Goal: Information Seeking & Learning: Learn about a topic

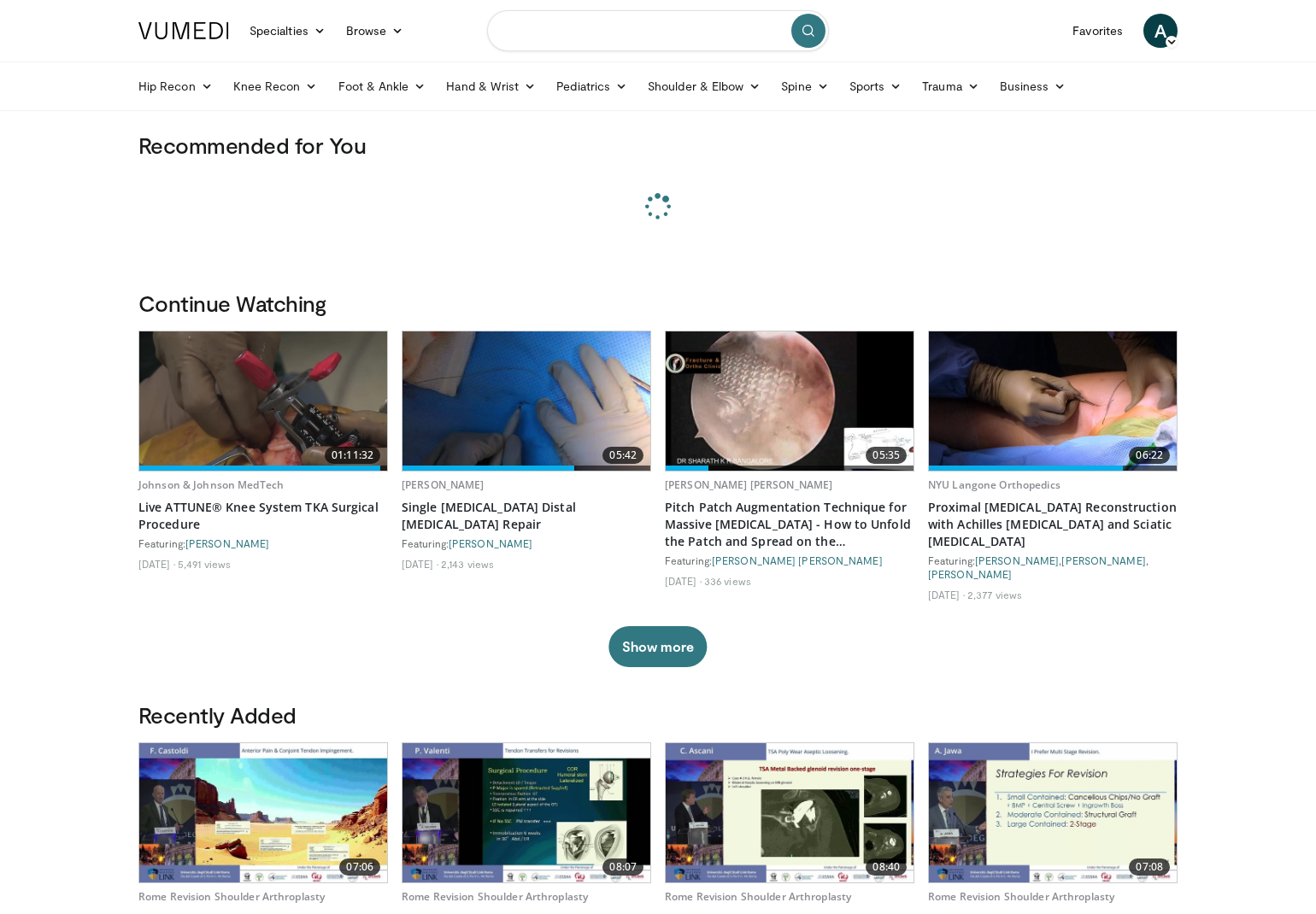
click at [558, 45] on input "Search topics, interventions" at bounding box center [658, 31] width 342 height 41
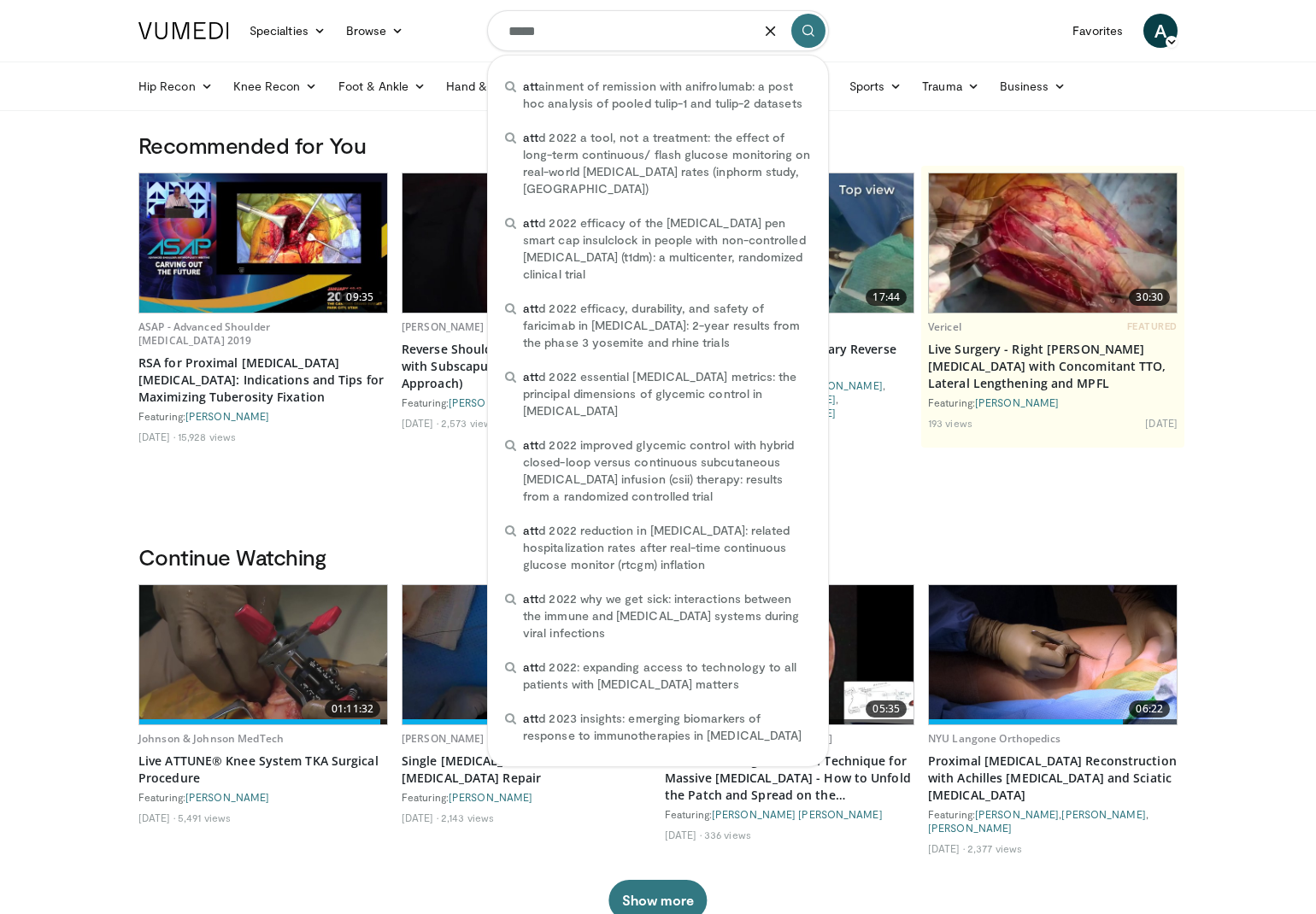
type input "******"
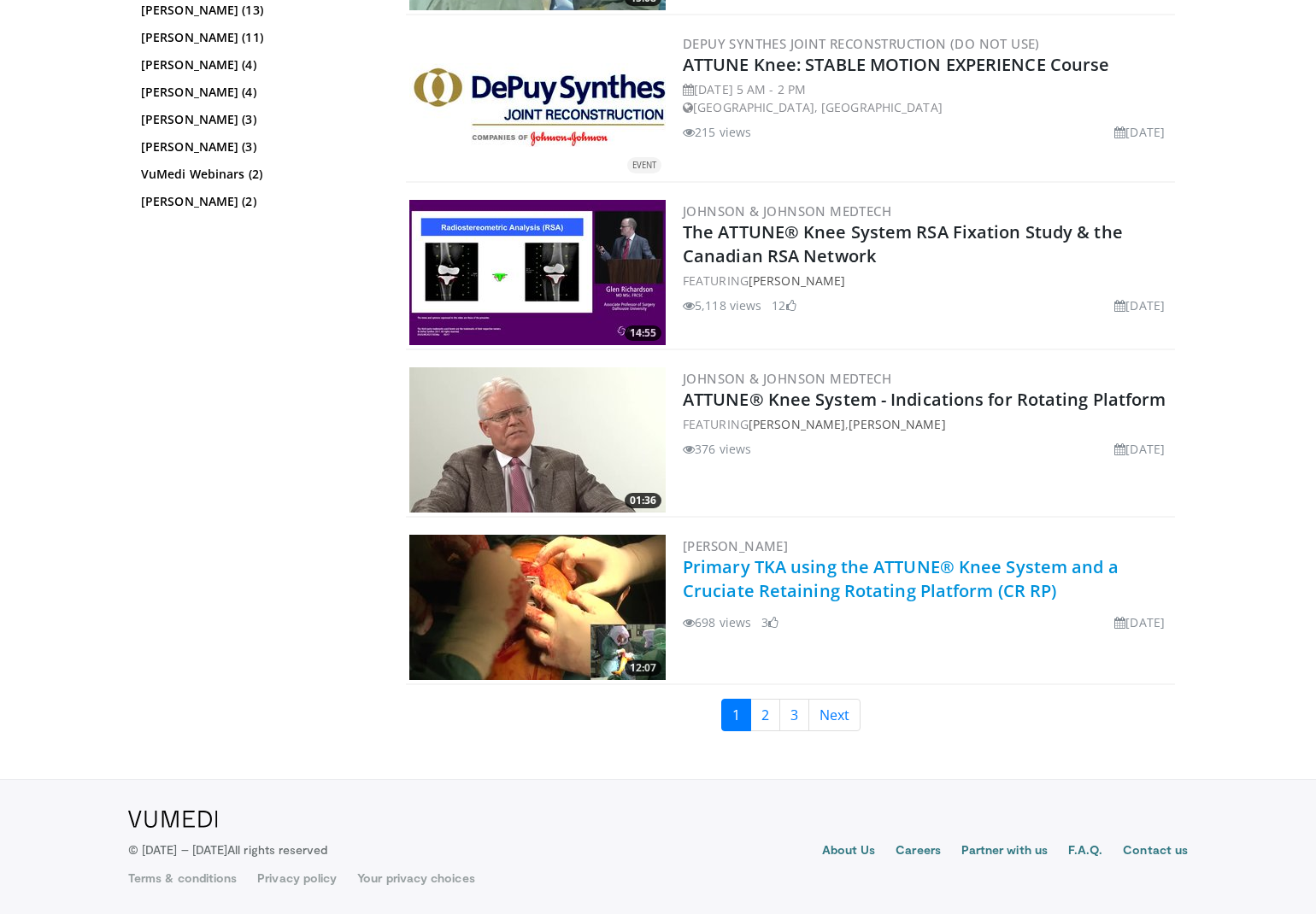
scroll to position [4013, 0]
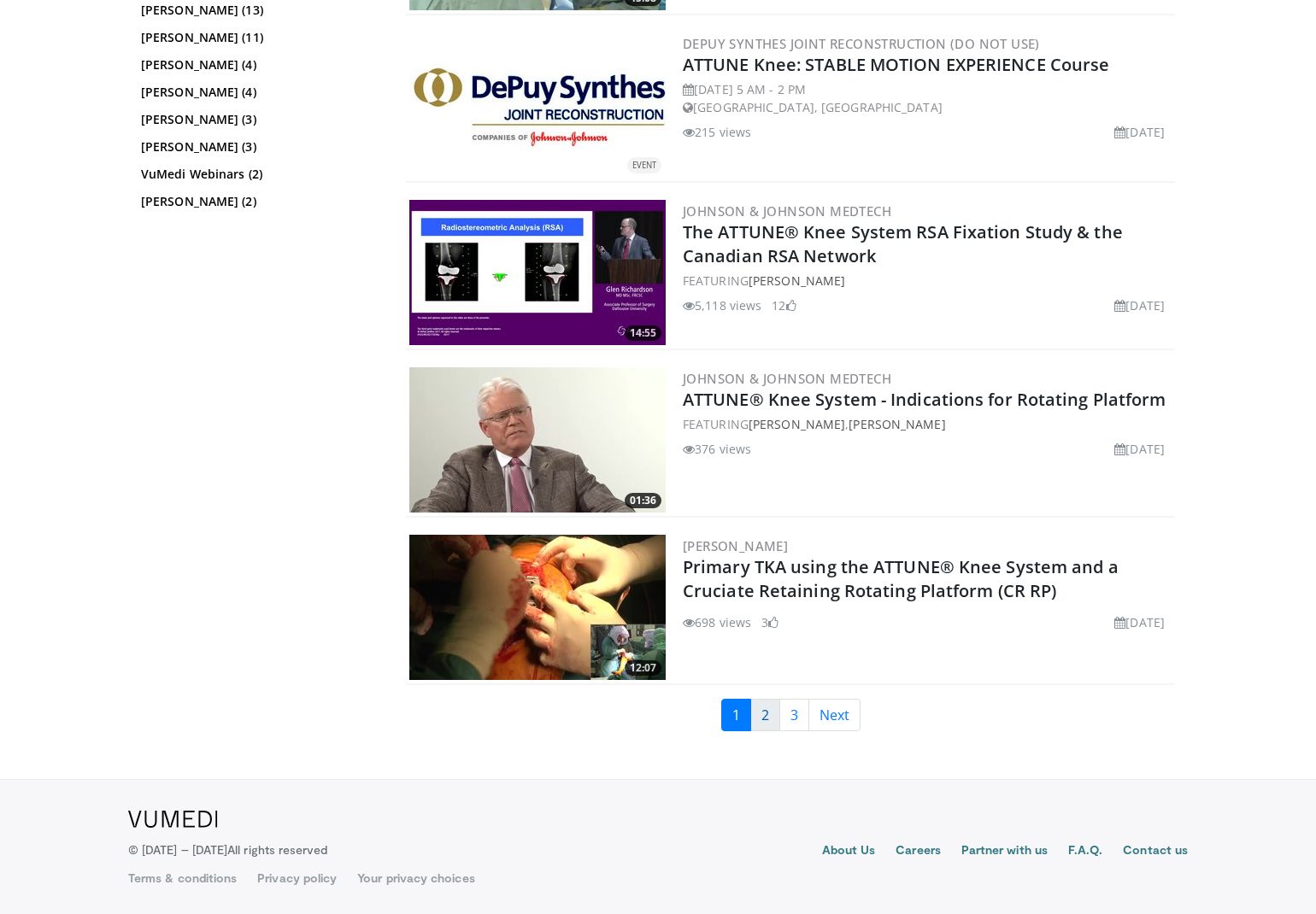
click at [764, 707] on link "2" at bounding box center [765, 715] width 30 height 32
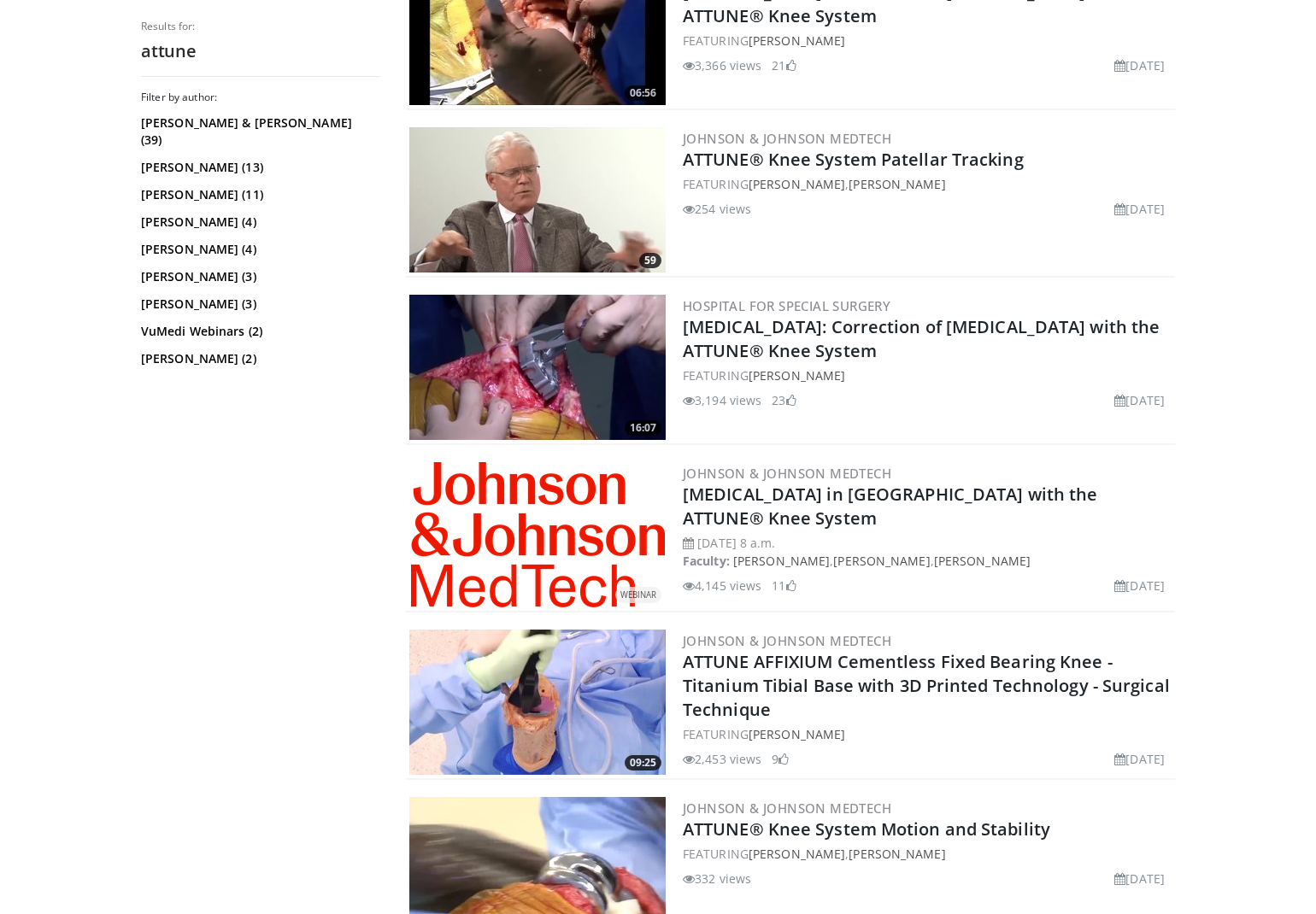
scroll to position [1943, 0]
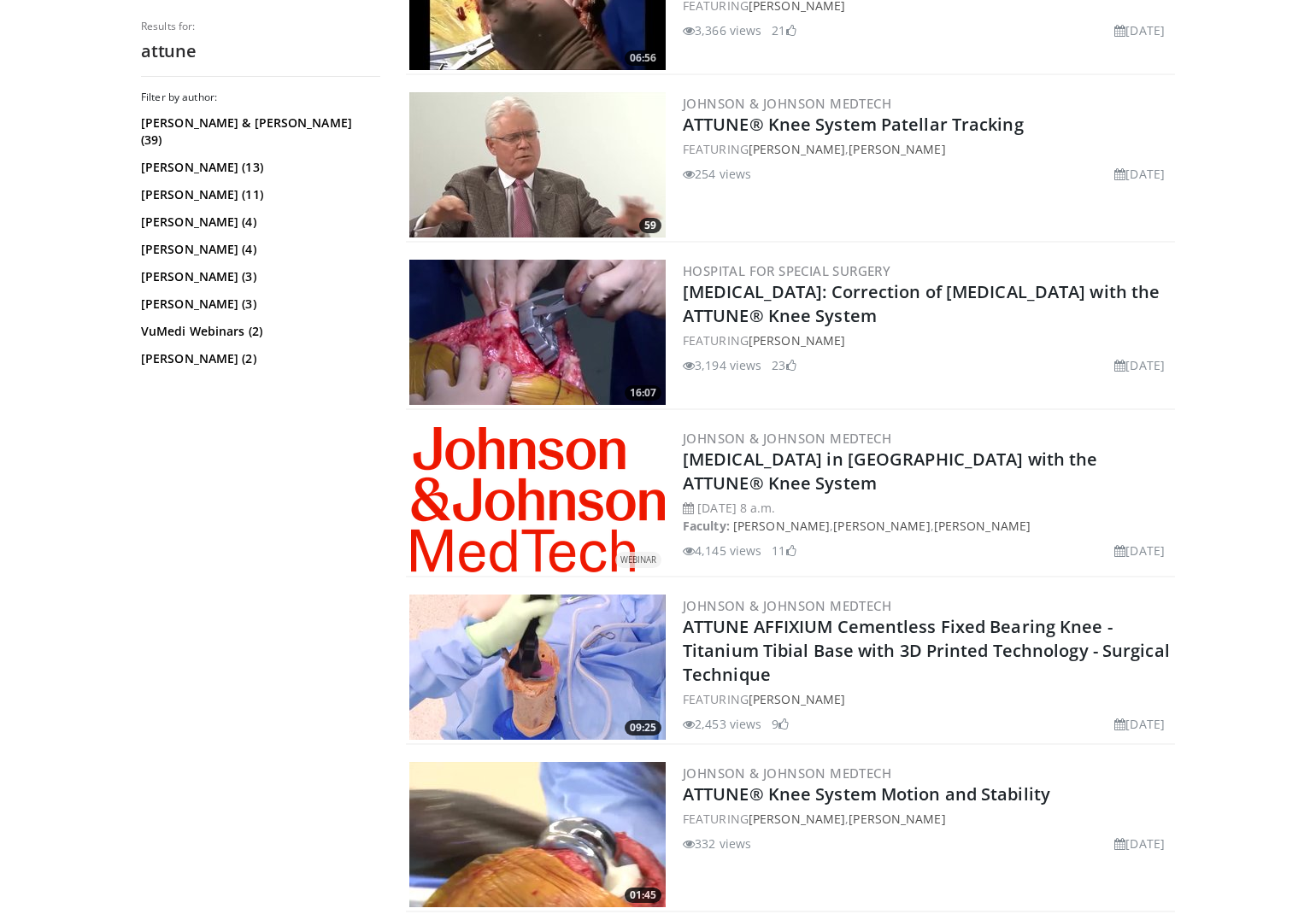
click at [545, 356] on img at bounding box center [537, 332] width 256 height 145
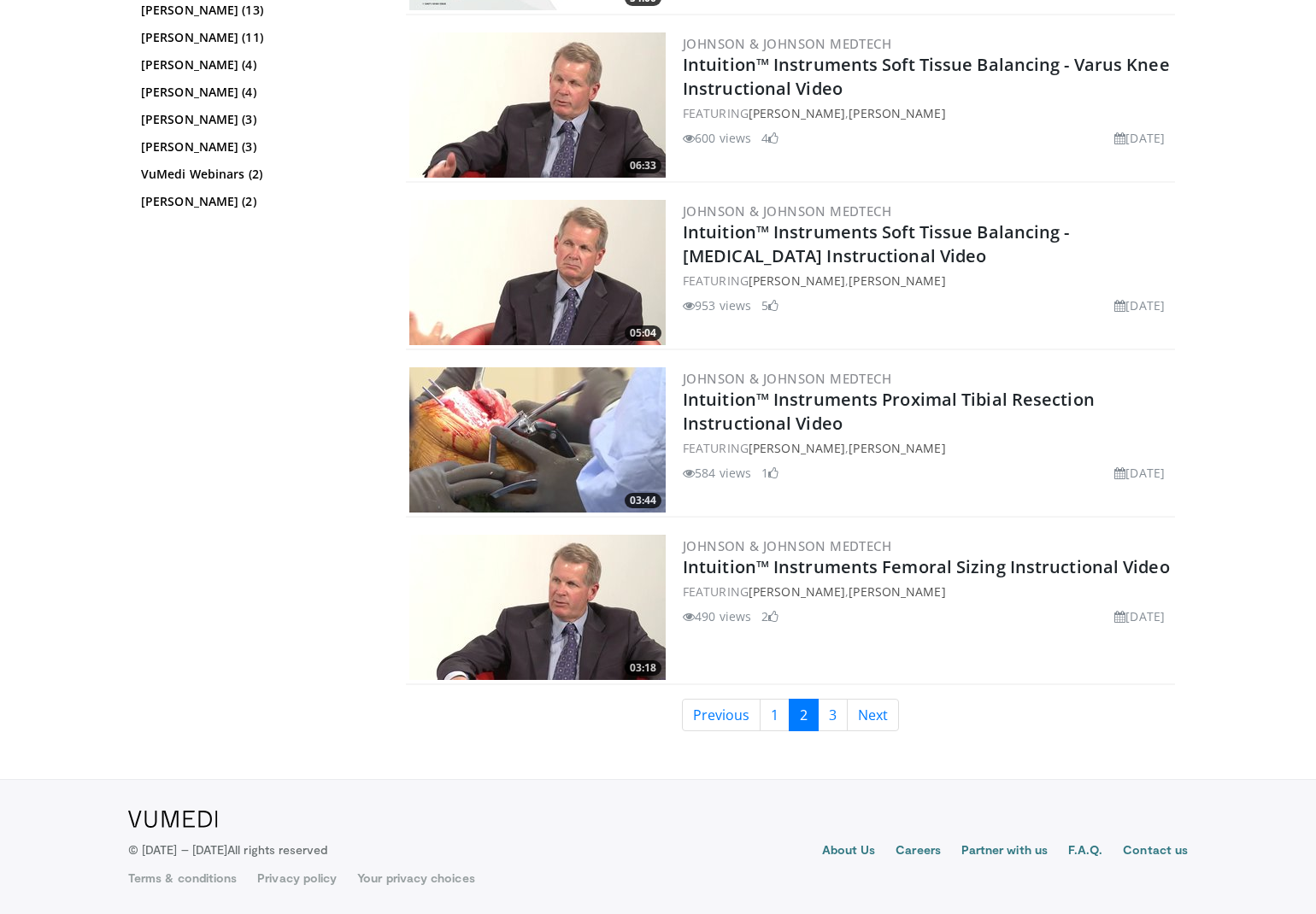
scroll to position [4013, 0]
click at [844, 711] on link "3" at bounding box center [833, 715] width 30 height 32
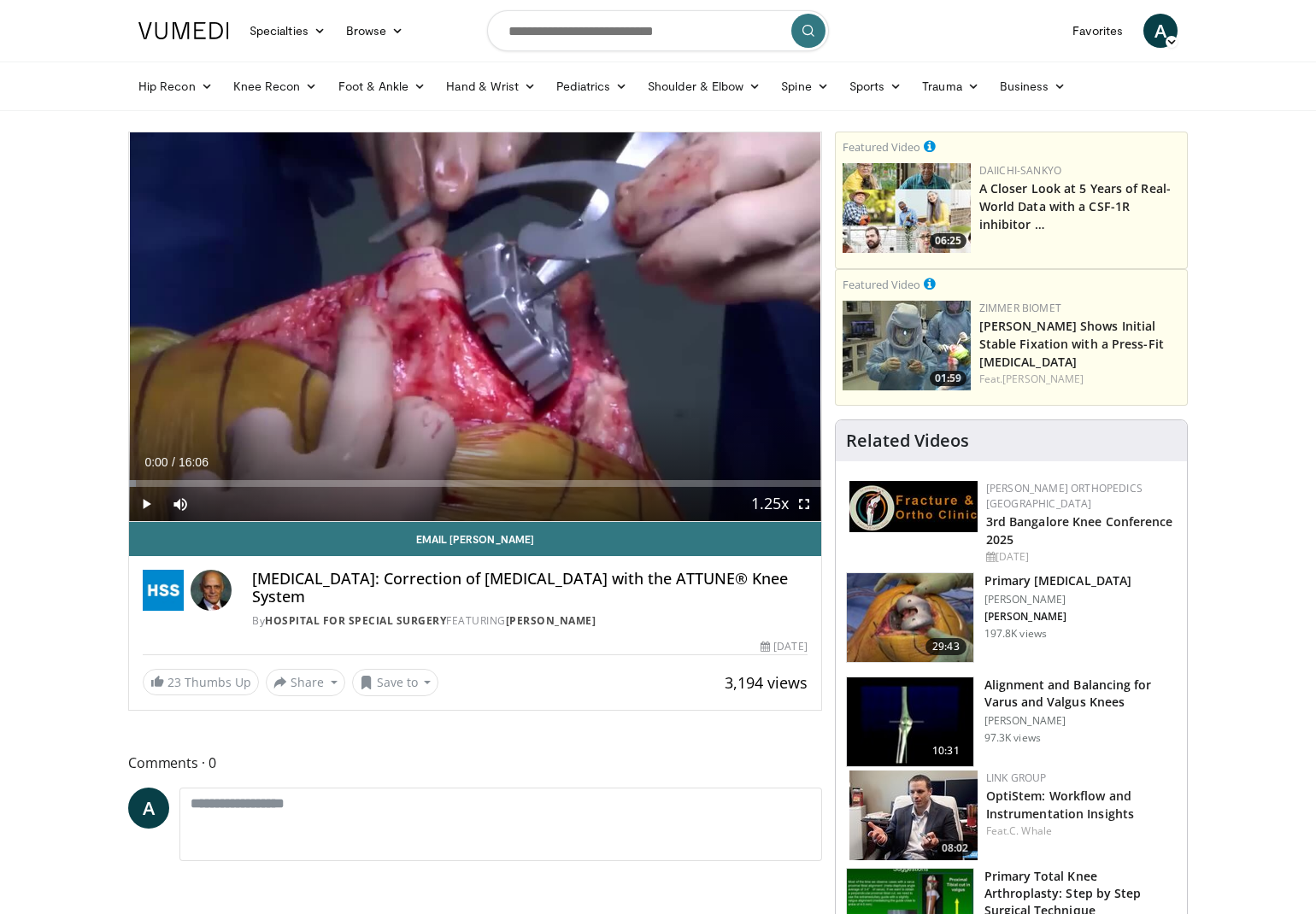
click at [149, 507] on span "Video Player" at bounding box center [146, 504] width 34 height 34
click at [149, 497] on span "Video Player" at bounding box center [146, 504] width 34 height 34
click at [151, 504] on span "Video Player" at bounding box center [146, 504] width 34 height 34
click at [144, 500] on span "Video Player" at bounding box center [146, 504] width 34 height 34
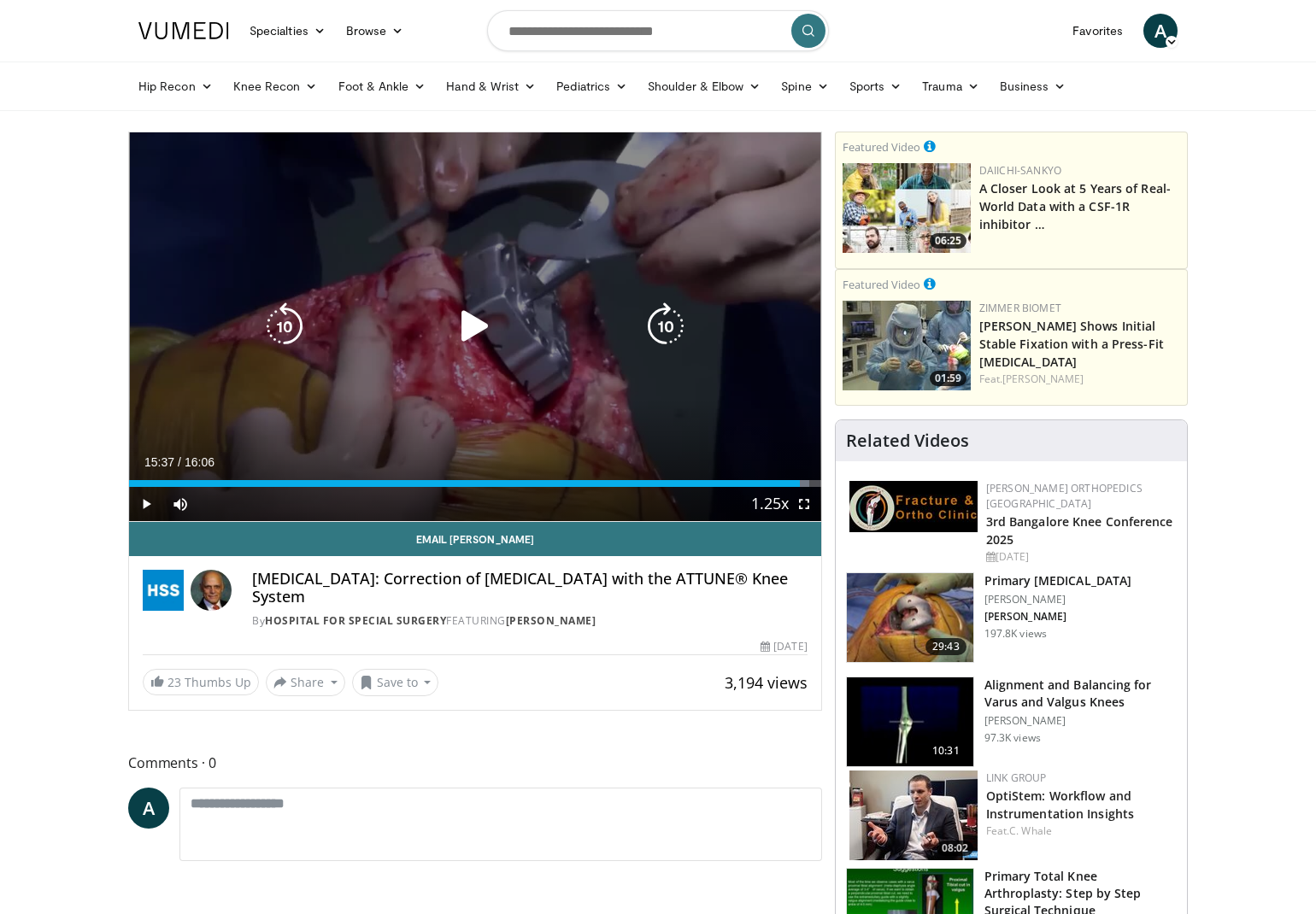
click at [456, 324] on icon "Video Player" at bounding box center [475, 327] width 48 height 48
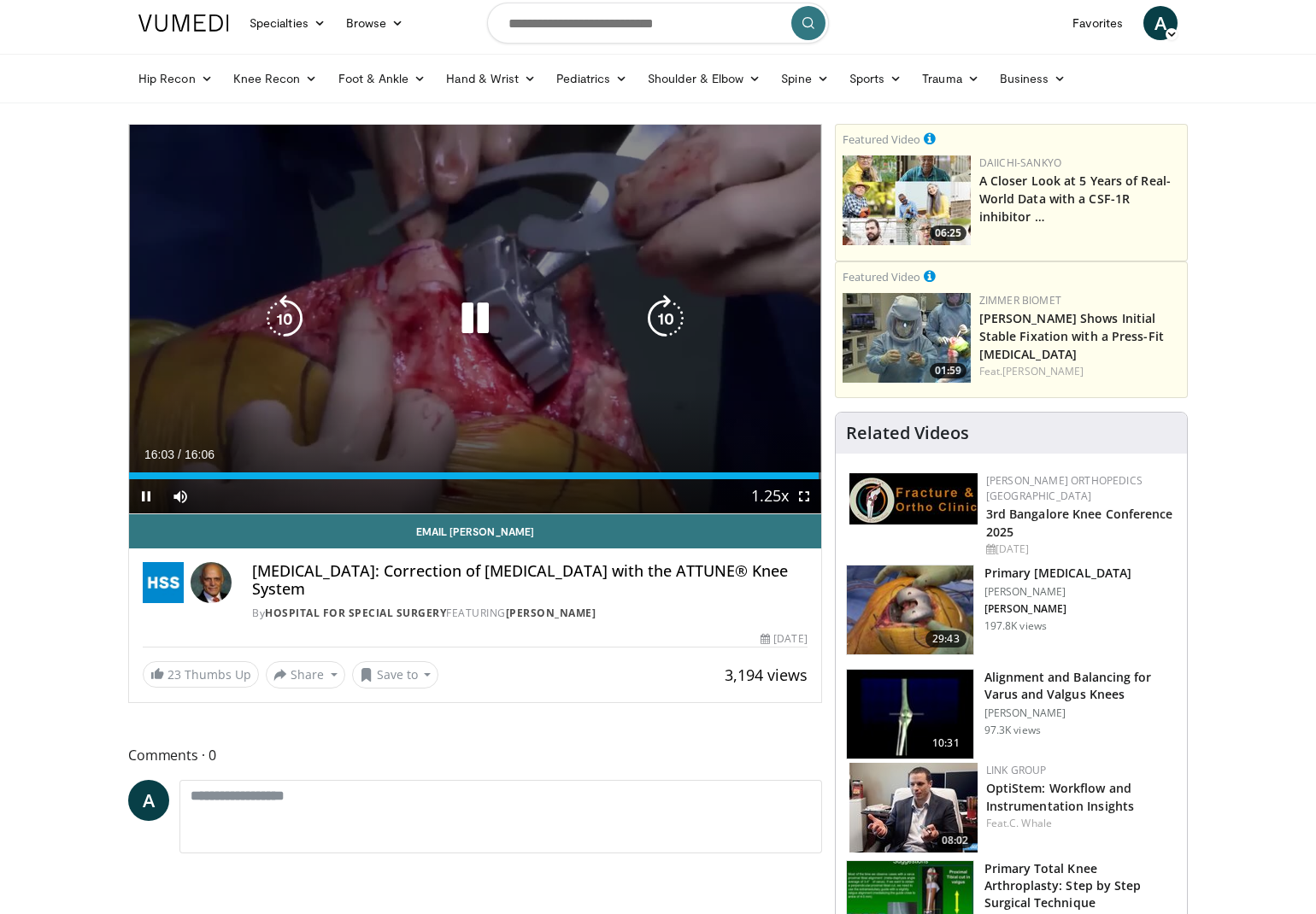
scroll to position [9, 0]
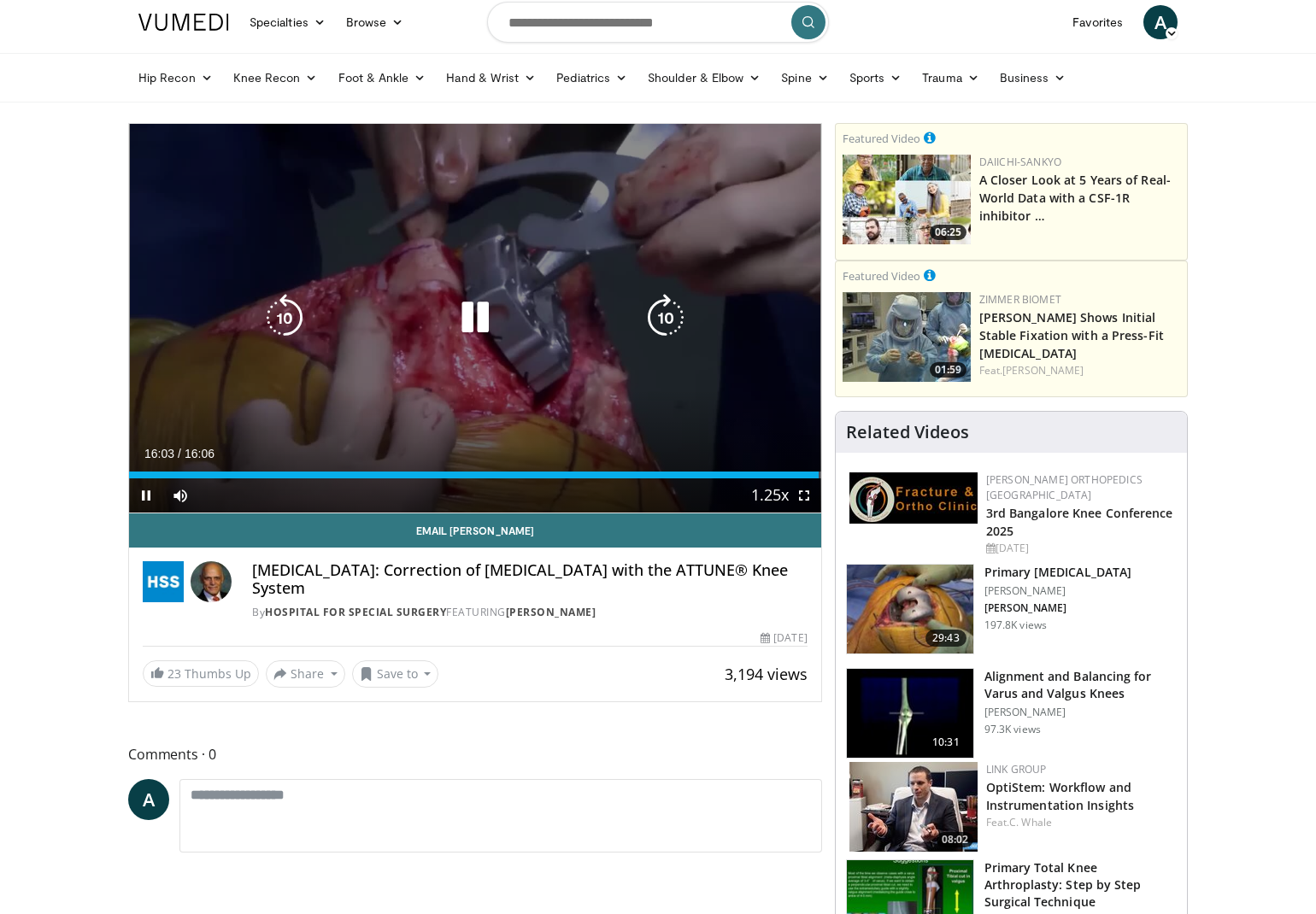
click at [478, 329] on icon "Video Player" at bounding box center [475, 318] width 48 height 48
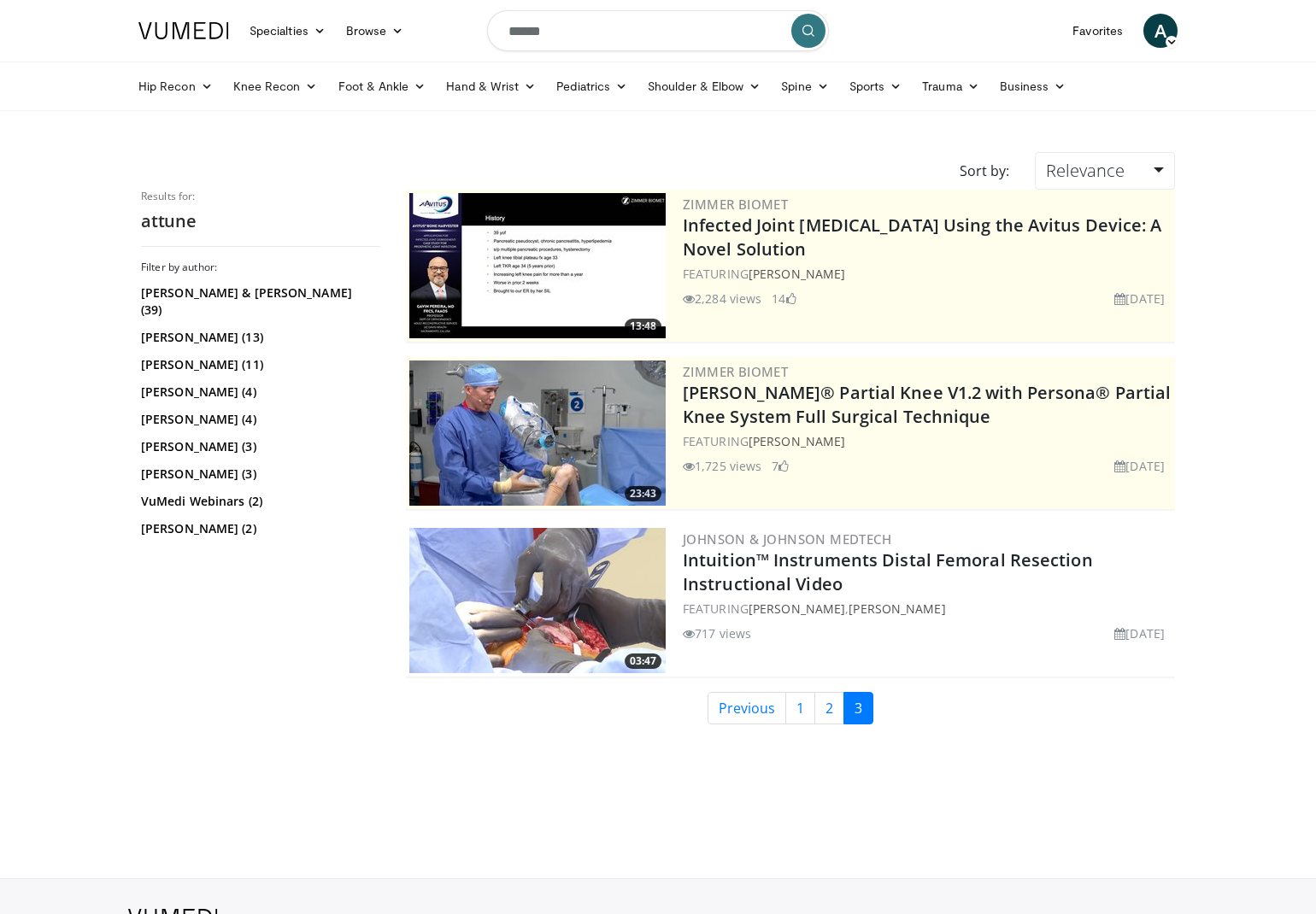
scroll to position [56, 0]
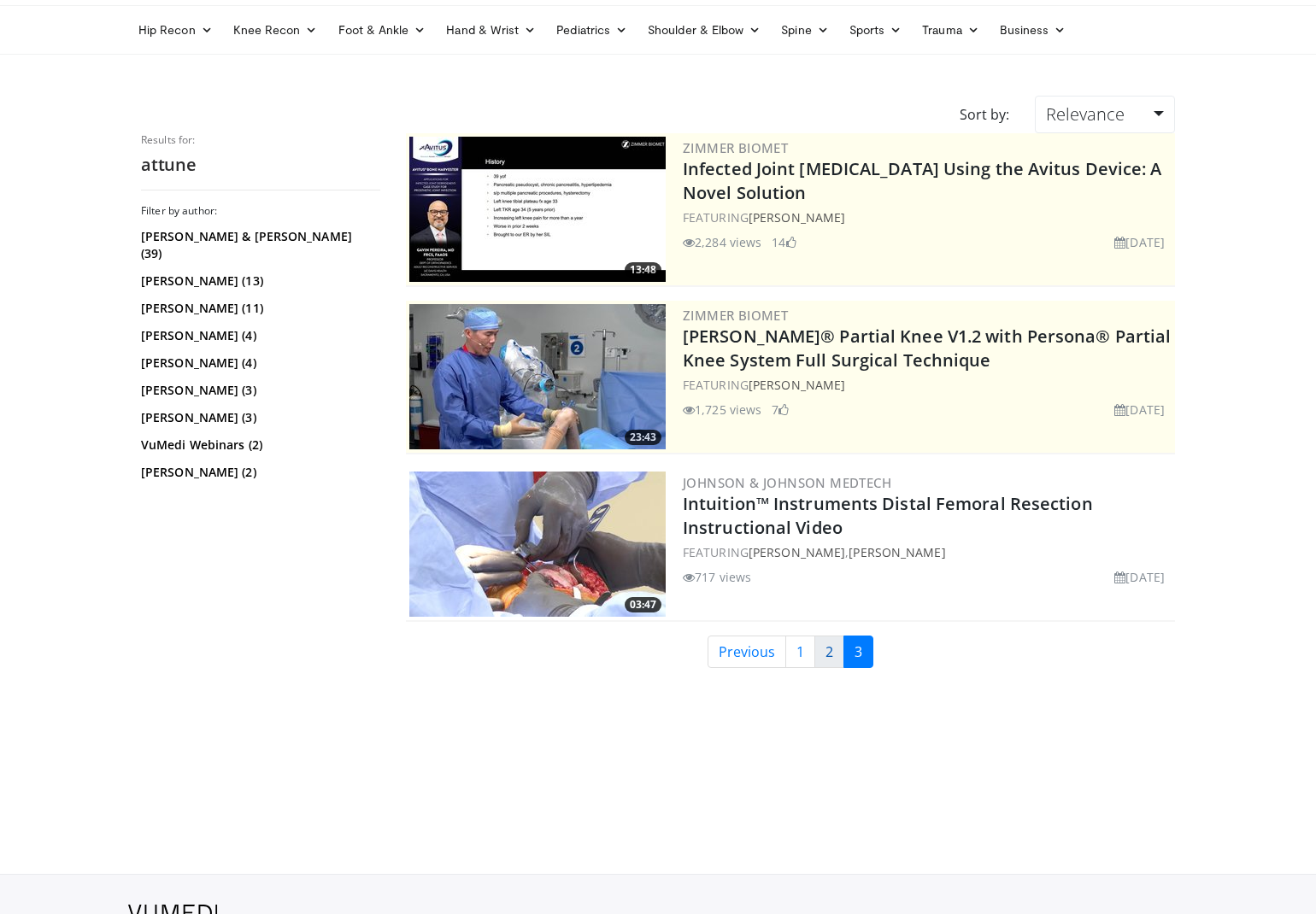
click at [822, 656] on link "2" at bounding box center [829, 651] width 30 height 32
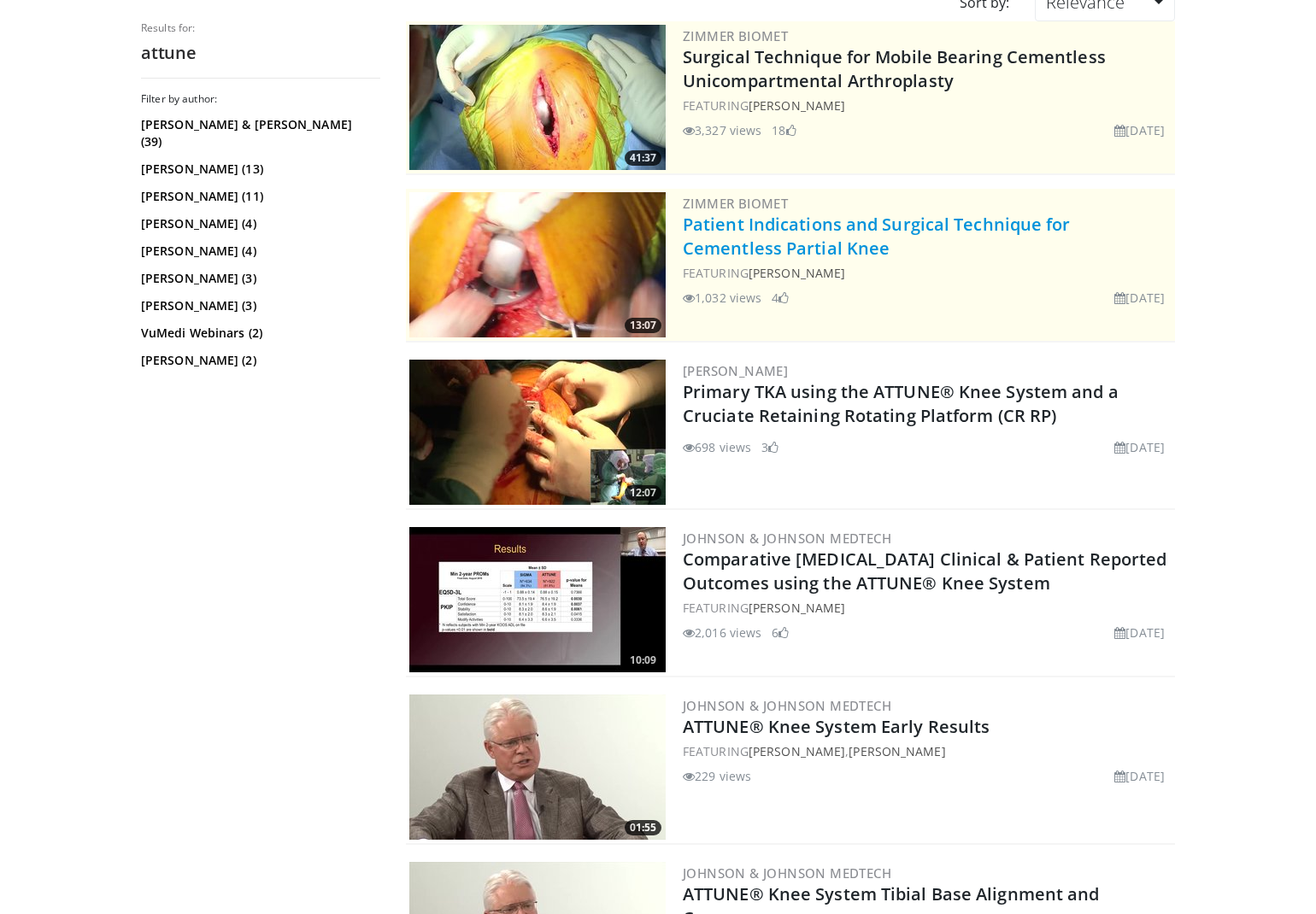
scroll to position [188, 0]
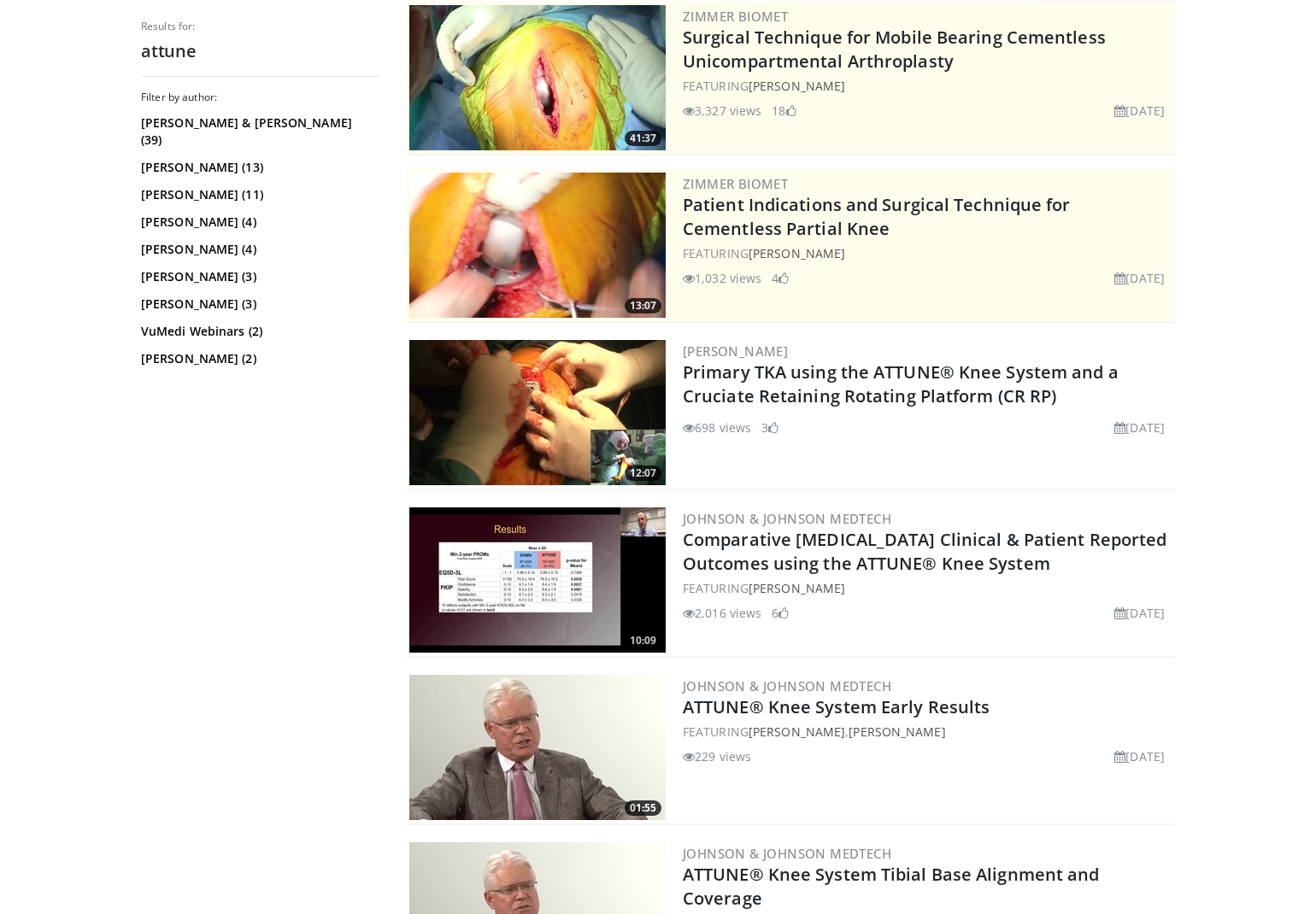
click at [585, 396] on img at bounding box center [537, 412] width 256 height 145
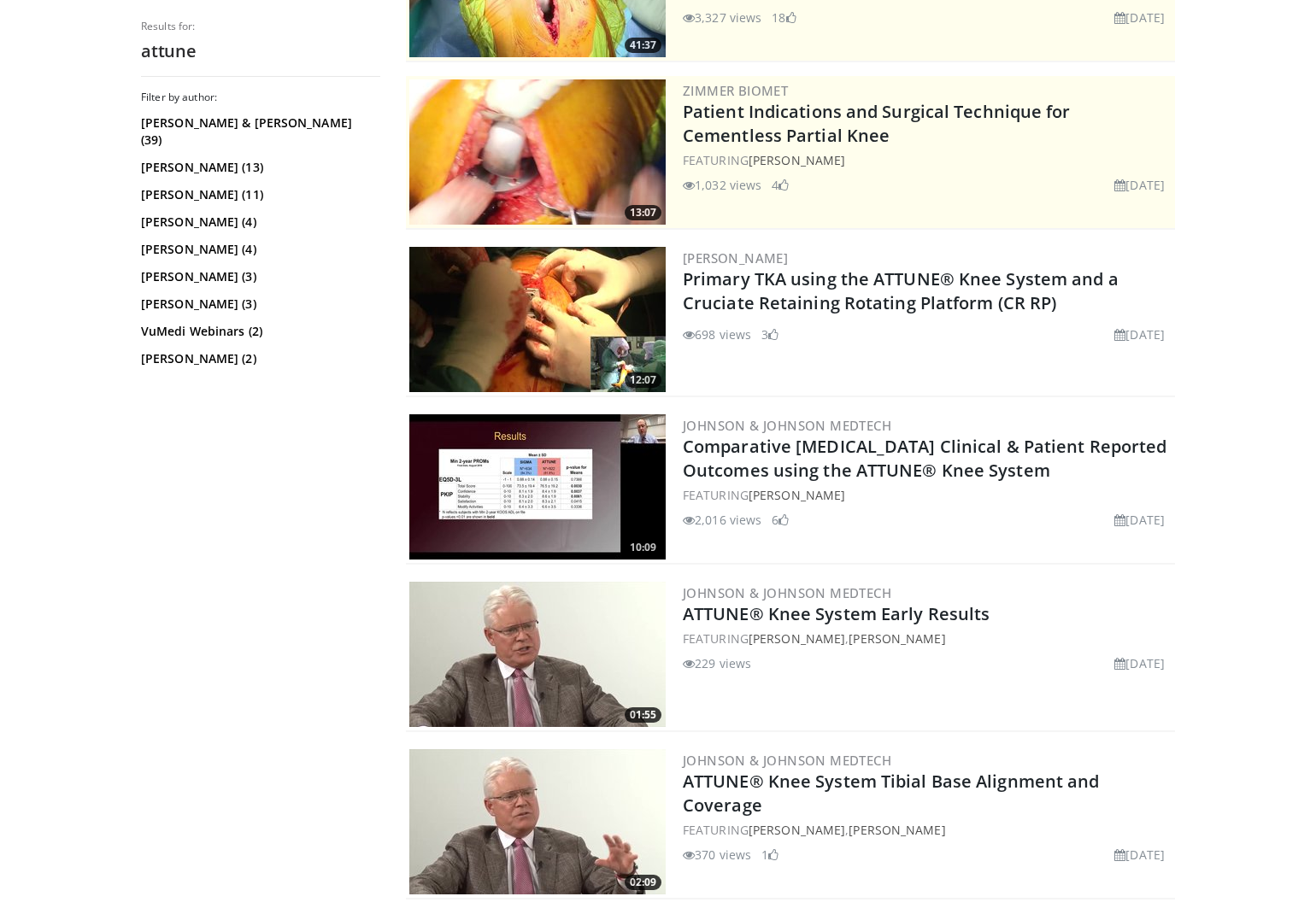
scroll to position [285, 0]
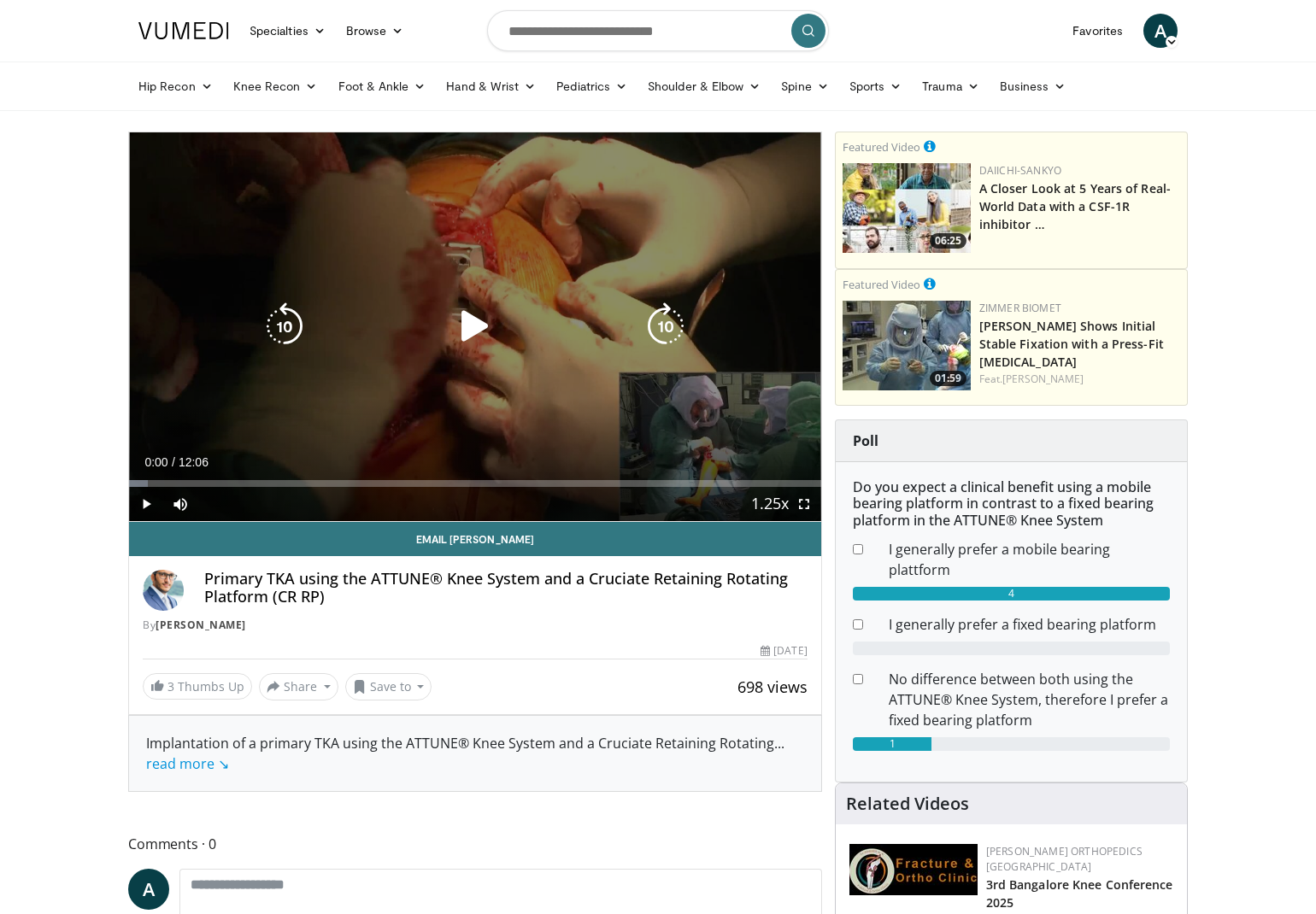
click at [483, 319] on icon "Video Player" at bounding box center [475, 327] width 48 height 48
click at [662, 331] on icon "Video Player" at bounding box center [666, 327] width 48 height 48
click at [664, 330] on icon "Video Player" at bounding box center [666, 327] width 48 height 48
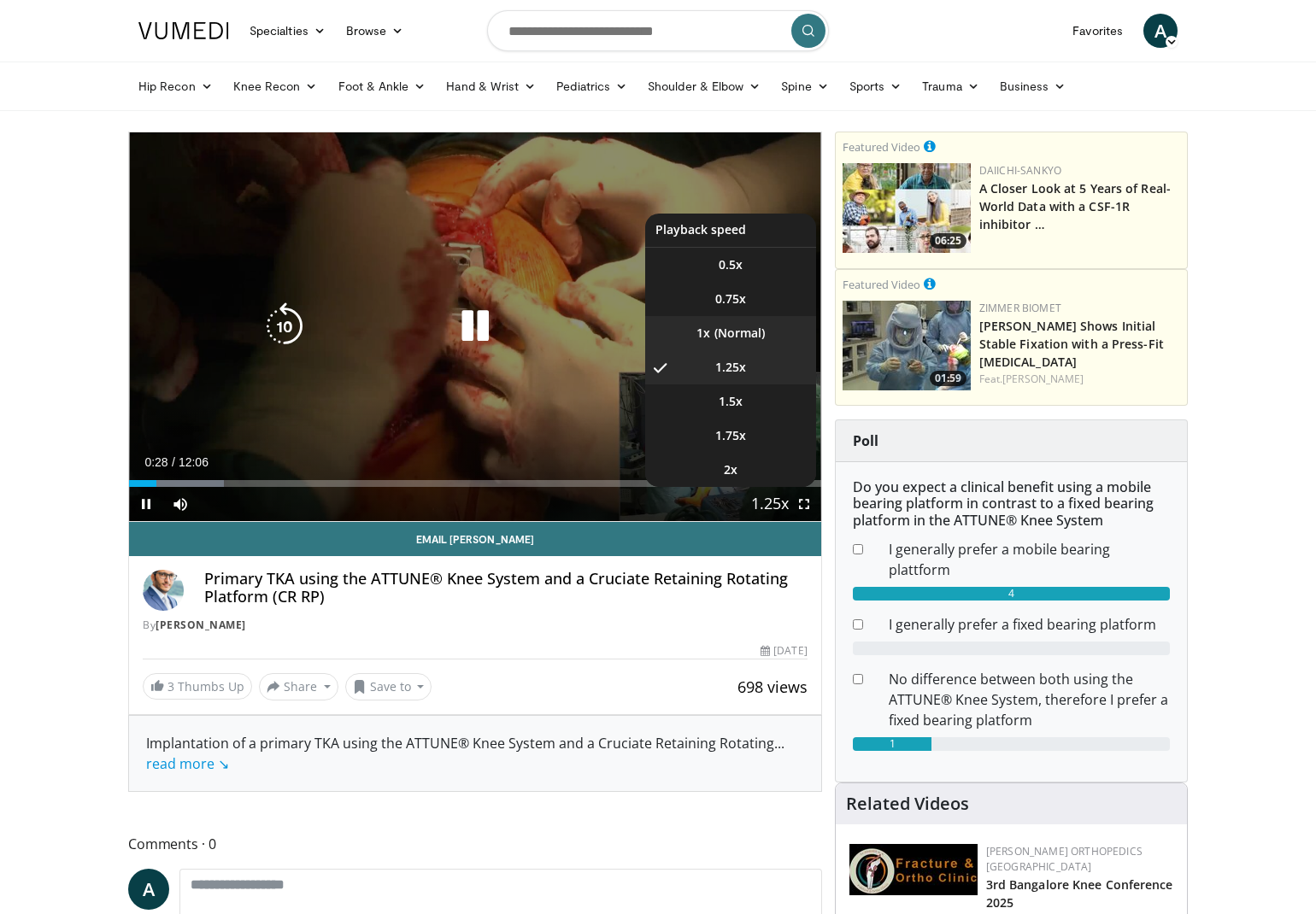
click at [732, 329] on li "1x" at bounding box center [731, 333] width 171 height 34
